Goal: Use online tool/utility: Utilize a website feature to perform a specific function

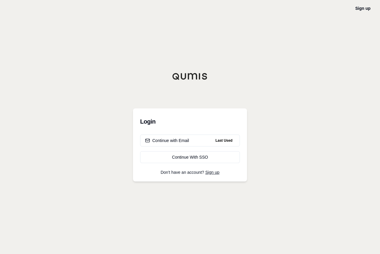
click at [172, 140] on div "Continue with Email" at bounding box center [167, 140] width 44 height 6
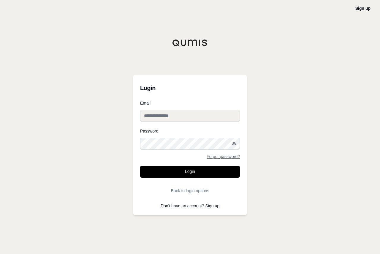
click at [152, 116] on input "Email" at bounding box center [190, 116] width 100 height 12
type input "**********"
click at [140, 166] on button "Login" at bounding box center [190, 172] width 100 height 12
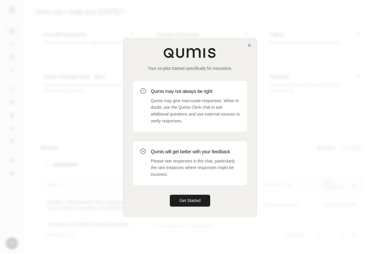
click at [197, 200] on button "Get Started" at bounding box center [190, 200] width 40 height 12
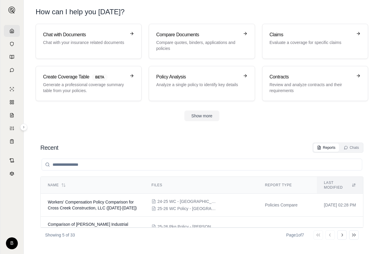
click at [189, 43] on p "Compare quotes, binders, applications and policies" at bounding box center [197, 45] width 83 height 12
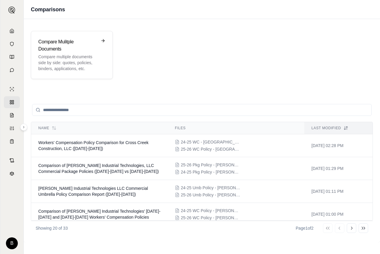
click at [117, 109] on input "search" at bounding box center [201, 110] width 339 height 12
click at [119, 110] on input "search" at bounding box center [201, 110] width 339 height 12
drag, startPoint x: 186, startPoint y: 113, endPoint x: 190, endPoint y: 112, distance: 4.5
click at [189, 113] on input "search" at bounding box center [201, 110] width 339 height 12
click at [51, 56] on p "Compare multiple documents side by side: quotes, policies, binders, application…" at bounding box center [67, 63] width 59 height 18
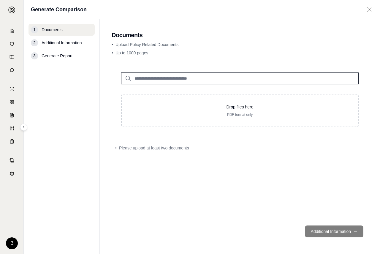
click at [192, 78] on input "search" at bounding box center [239, 78] width 237 height 12
click at [202, 115] on p "PDF format only" at bounding box center [239, 114] width 217 height 5
type input "**********"
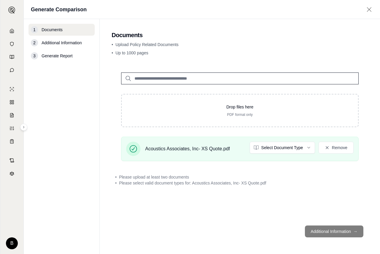
click at [167, 104] on p "Drop files here" at bounding box center [239, 107] width 217 height 6
type input "**********"
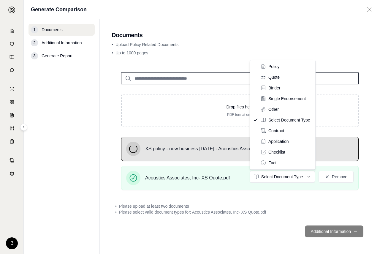
click at [308, 176] on html "B Generate Comparison 1 Documents 2 Additional Information 3 Generate Report Do…" at bounding box center [190, 127] width 380 height 254
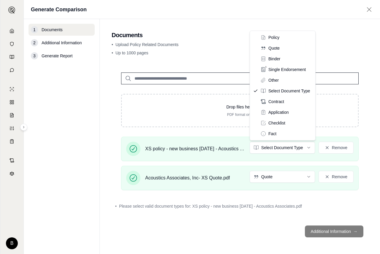
click at [310, 148] on html "Document type updated successfully B Generate Comparison 1 Documents 2 Addition…" at bounding box center [190, 127] width 380 height 254
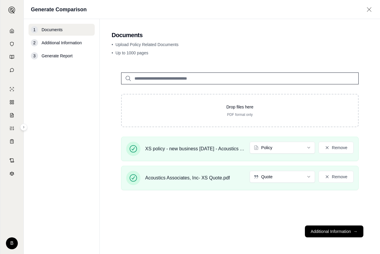
click at [332, 232] on button "Additional Information →" at bounding box center [334, 231] width 58 height 12
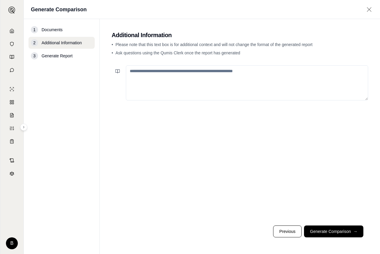
click at [322, 231] on button "Generate Comparison →" at bounding box center [333, 231] width 59 height 12
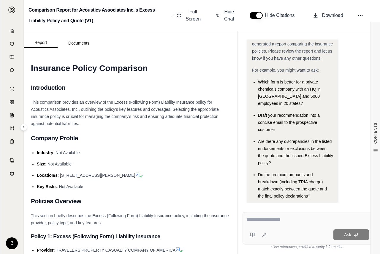
scroll to position [25, 0]
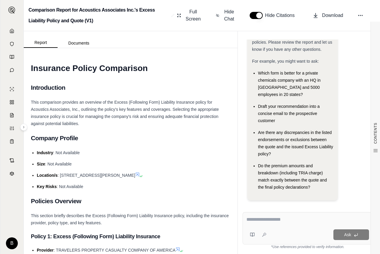
click at [258, 220] on textarea at bounding box center [307, 219] width 123 height 7
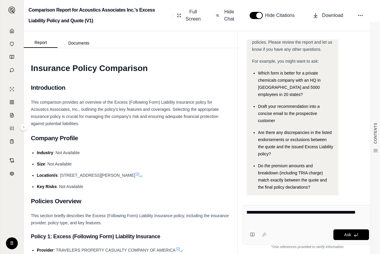
type textarea "**********"
click at [346, 234] on span "Ask" at bounding box center [347, 234] width 7 height 5
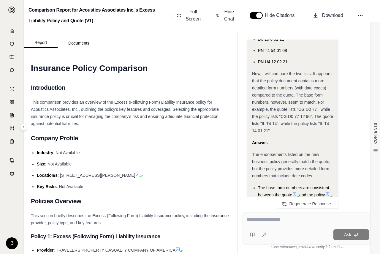
scroll to position [1218, 0]
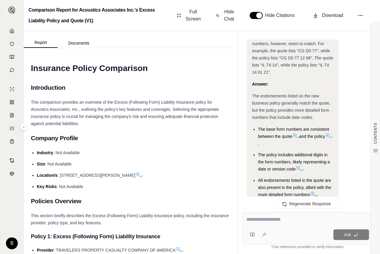
drag, startPoint x: 254, startPoint y: 218, endPoint x: 260, endPoint y: 218, distance: 6.5
click at [255, 218] on textarea at bounding box center [307, 219] width 123 height 7
type textarea "**********"
click at [350, 234] on span "Ask" at bounding box center [347, 234] width 7 height 5
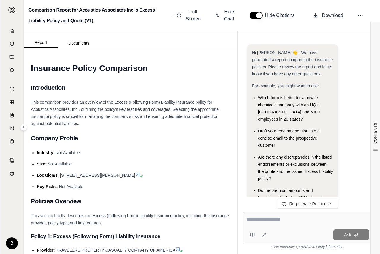
scroll to position [1735, 0]
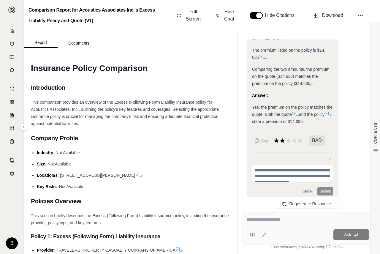
click at [263, 219] on textarea at bounding box center [307, 219] width 123 height 7
type textarea "*"
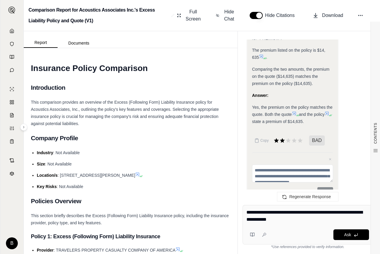
type textarea "**********"
click at [347, 233] on span "Ask" at bounding box center [347, 234] width 7 height 5
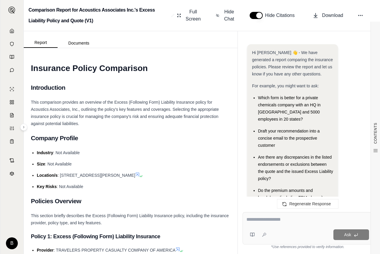
scroll to position [2325, 0]
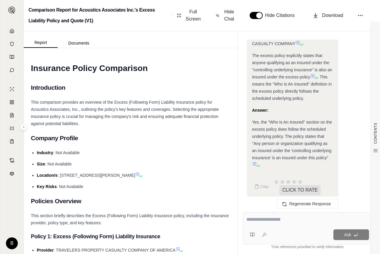
click at [250, 219] on textarea at bounding box center [307, 219] width 123 height 7
type textarea "**********"
click at [349, 234] on span "Ask" at bounding box center [347, 234] width 7 height 5
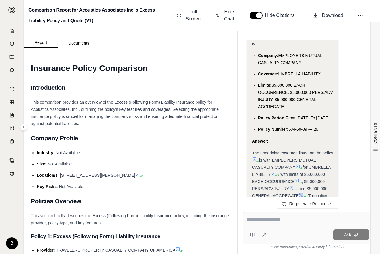
scroll to position [2761, 0]
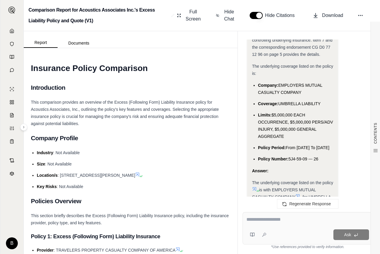
click at [261, 219] on textarea at bounding box center [307, 219] width 123 height 7
type textarea "**********"
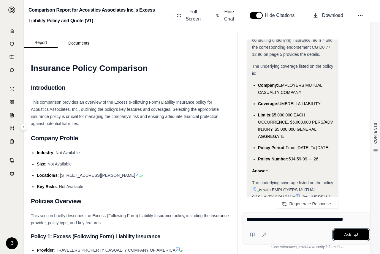
click at [343, 235] on button "Ask" at bounding box center [351, 234] width 36 height 11
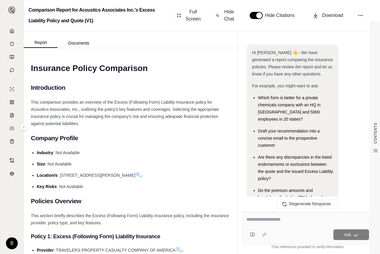
scroll to position [4273, 0]
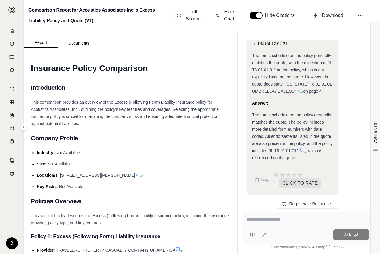
drag, startPoint x: 285, startPoint y: 217, endPoint x: 242, endPoint y: 221, distance: 43.2
click at [242, 221] on div "Ask *Use references provided to verify information." at bounding box center [308, 230] width 140 height 47
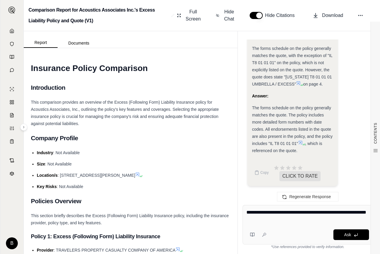
type textarea "**********"
click at [348, 235] on span "Ask" at bounding box center [347, 234] width 7 height 5
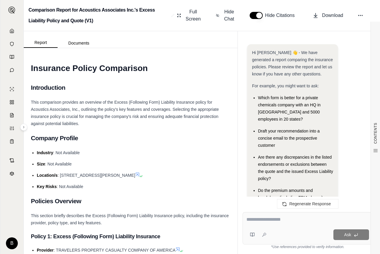
scroll to position [5687, 0]
